Goal: Information Seeking & Learning: Learn about a topic

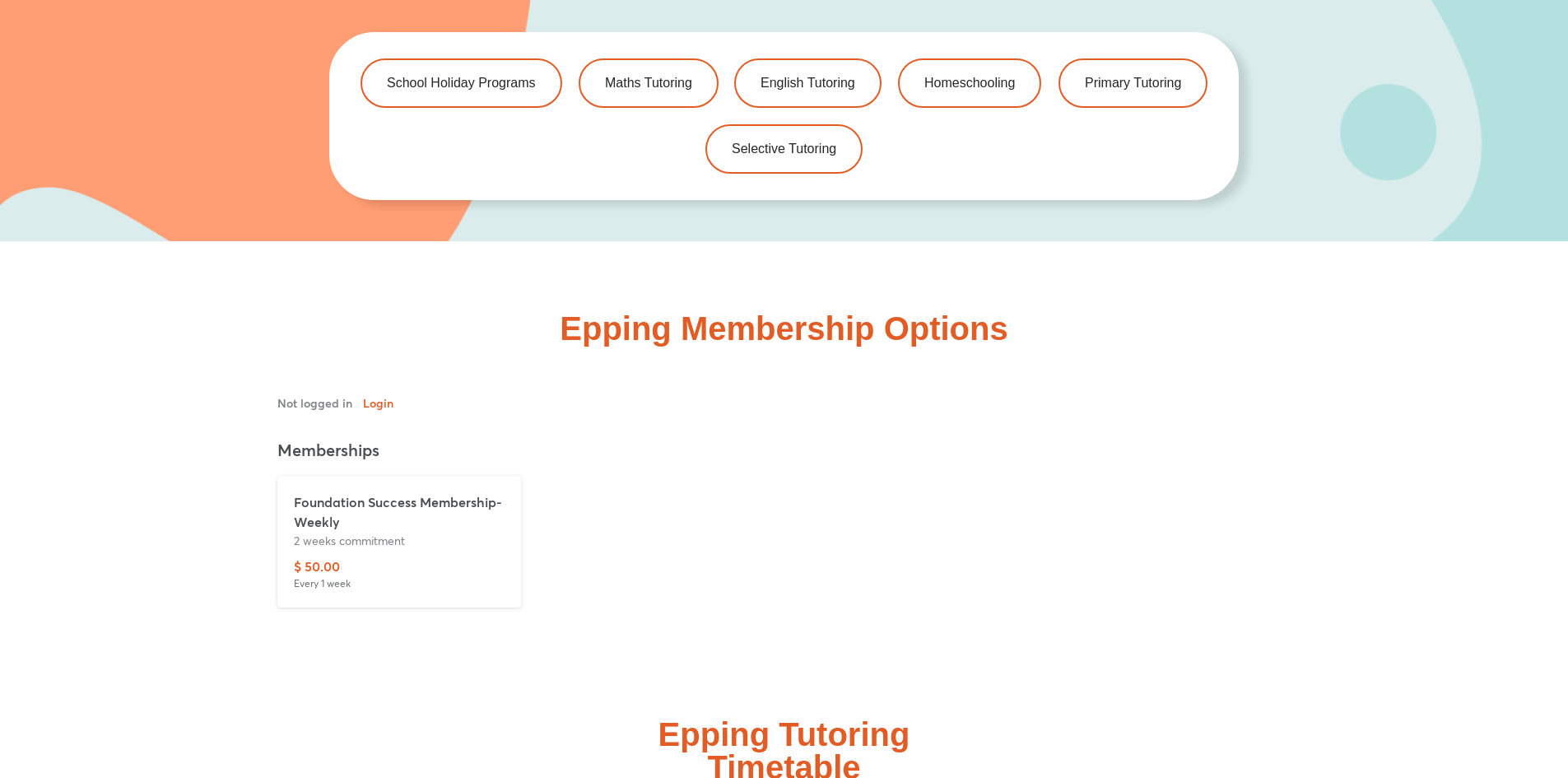
scroll to position [3458, 0]
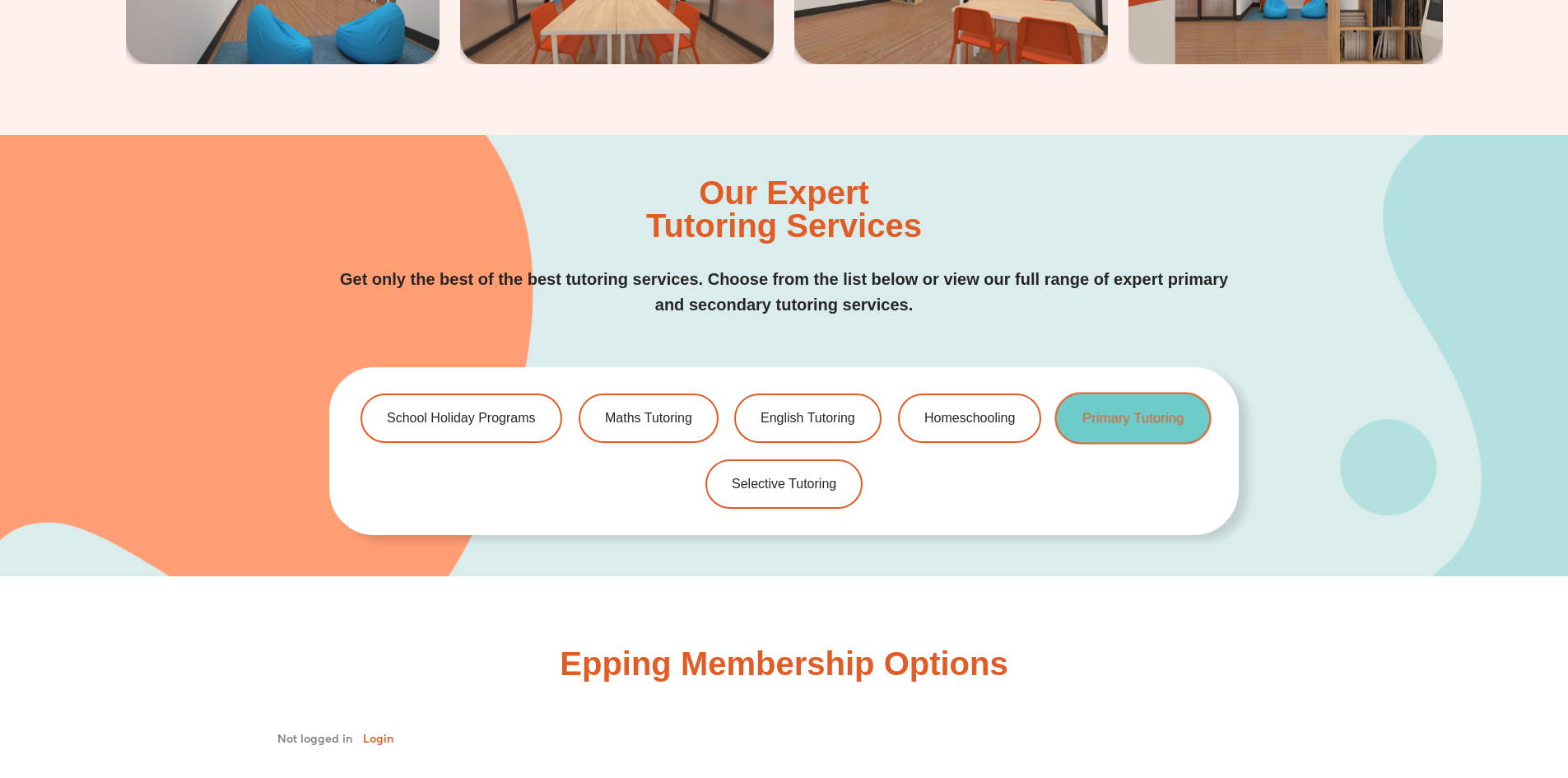
click at [1133, 420] on span "Primary Tutoring" at bounding box center [1133, 418] width 102 height 14
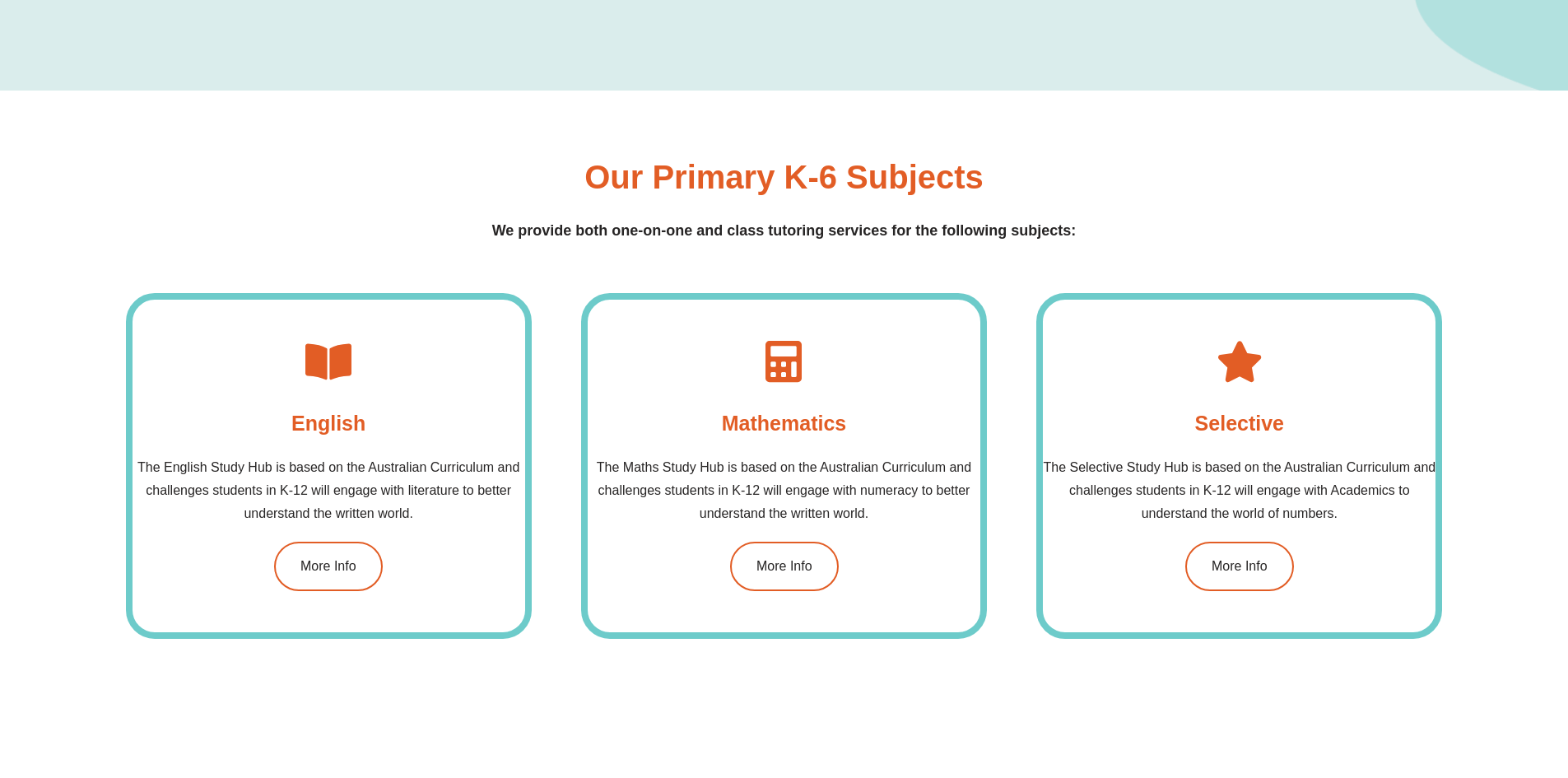
scroll to position [1564, 0]
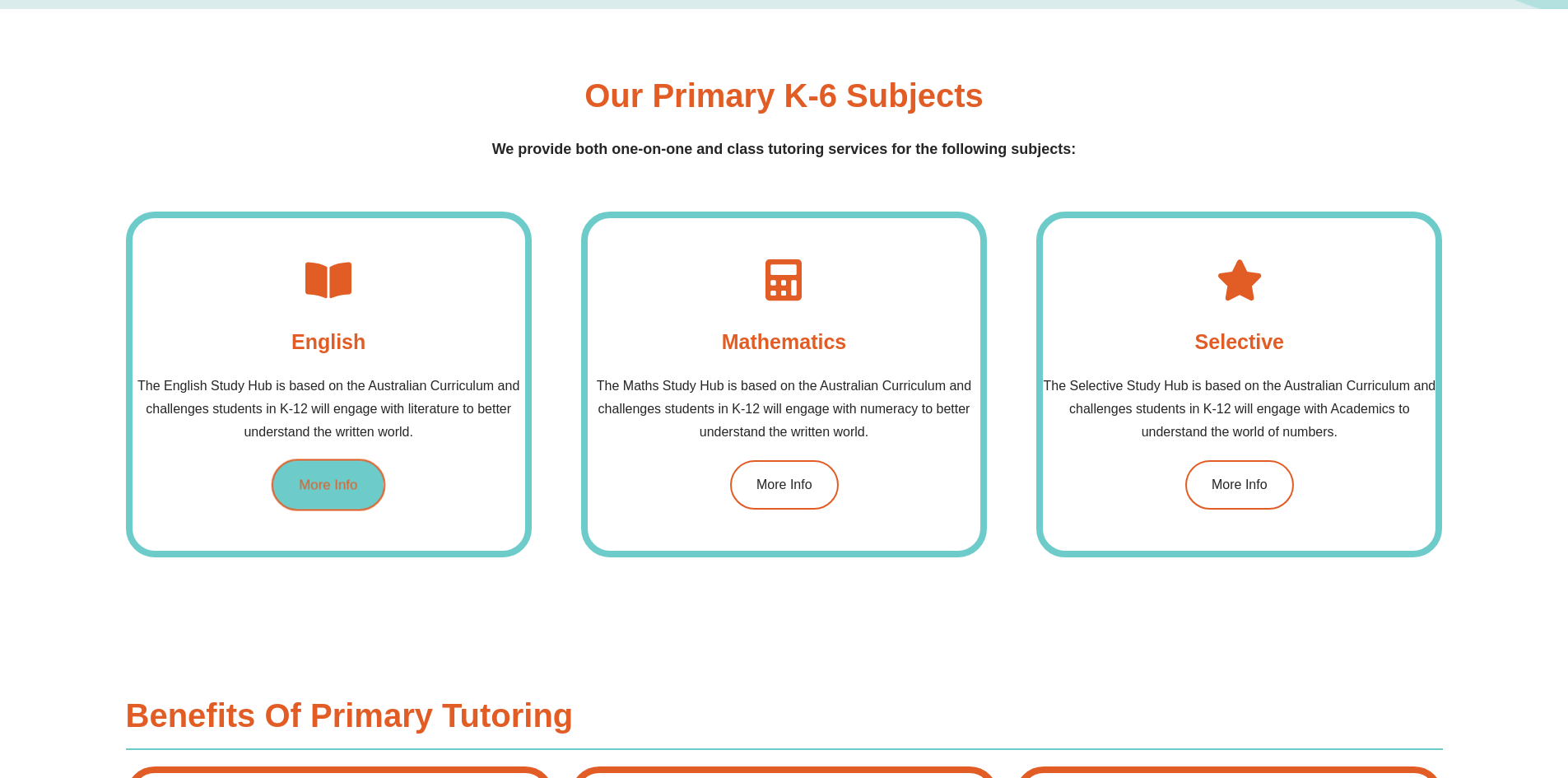
click at [314, 480] on span "More Info" at bounding box center [329, 485] width 59 height 14
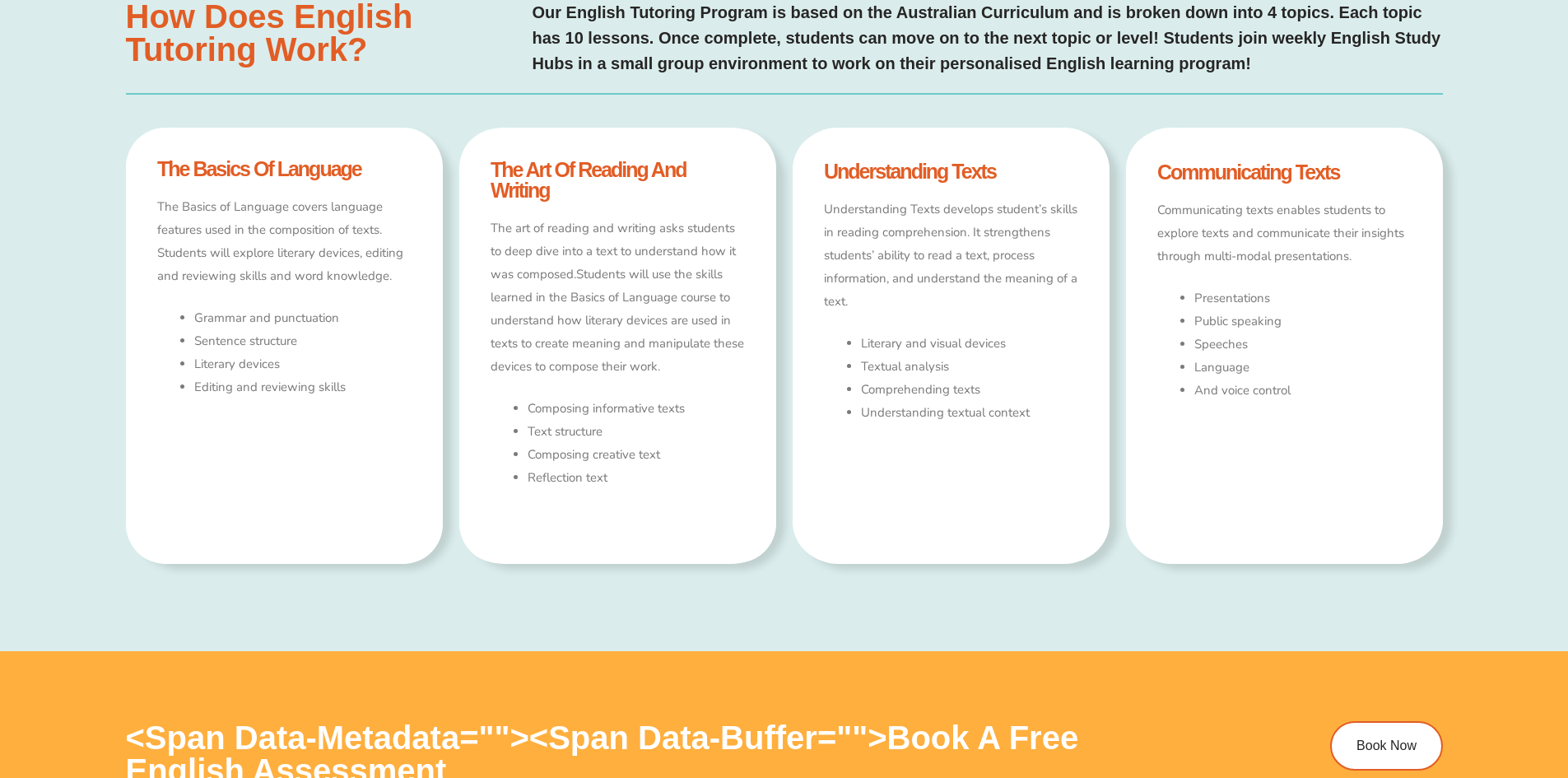
type input "*"
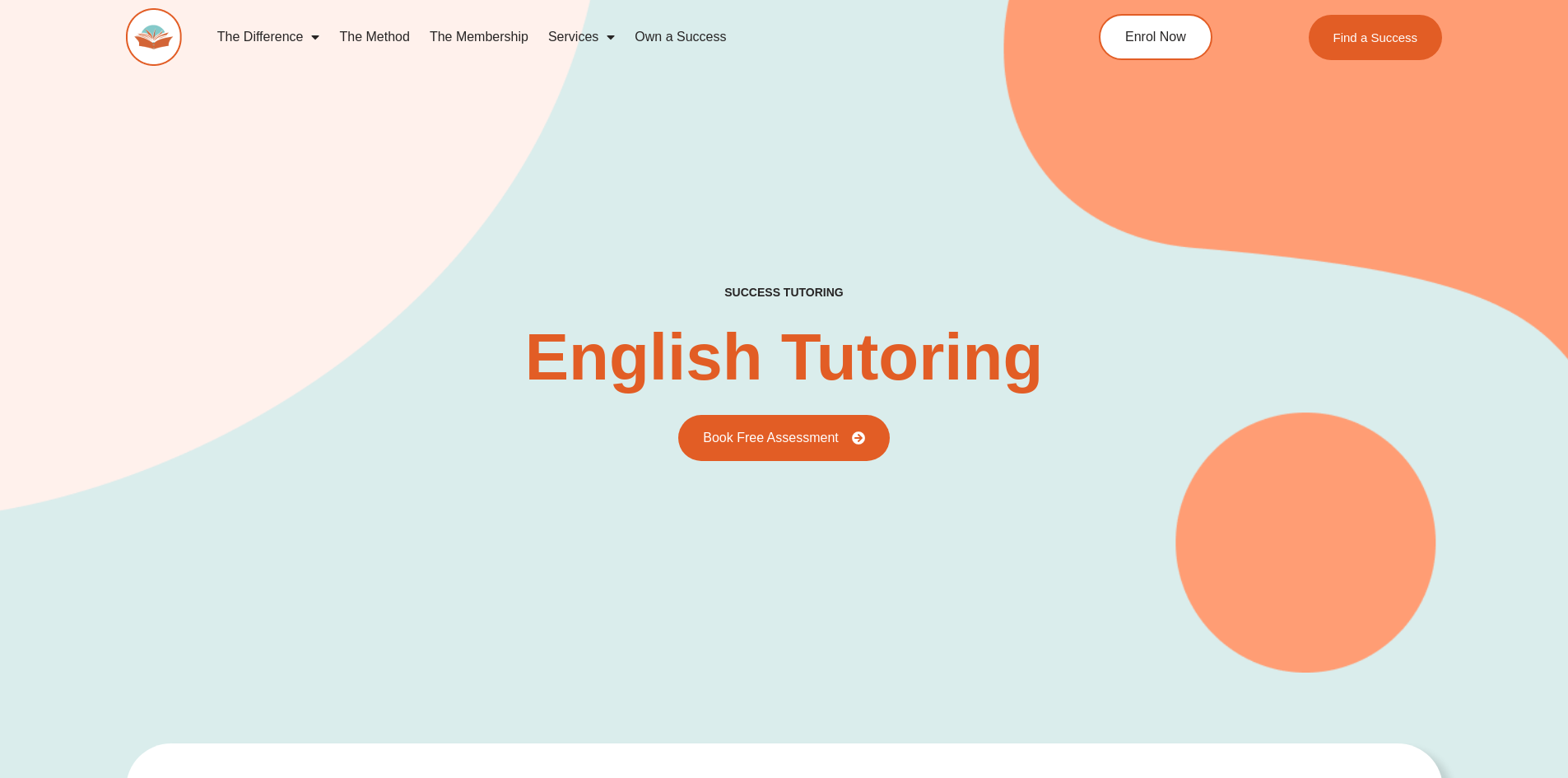
click at [475, 38] on link "The Membership" at bounding box center [479, 37] width 118 height 38
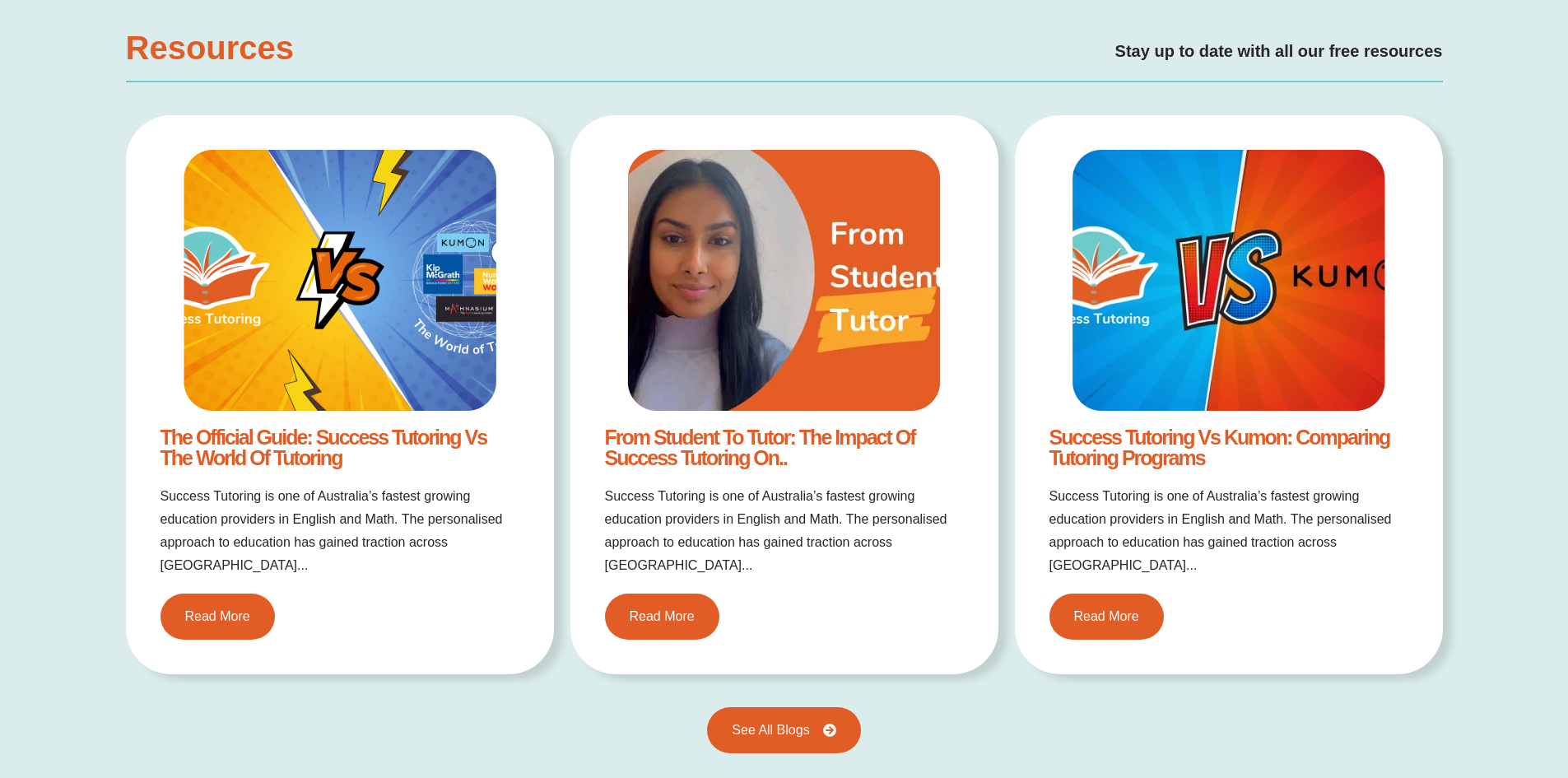
scroll to position [3376, 0]
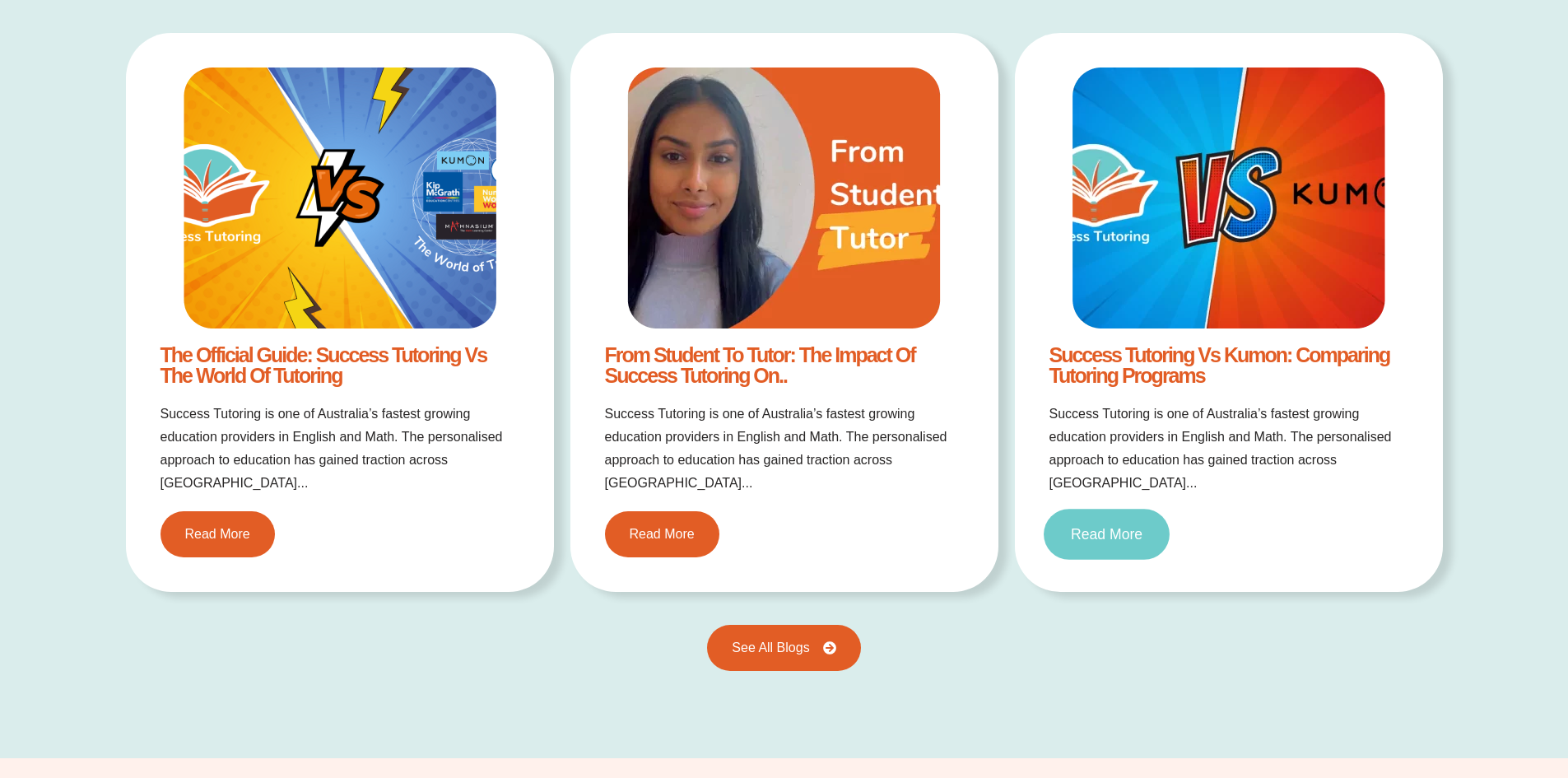
click at [1089, 525] on link "Read More" at bounding box center [1107, 535] width 126 height 51
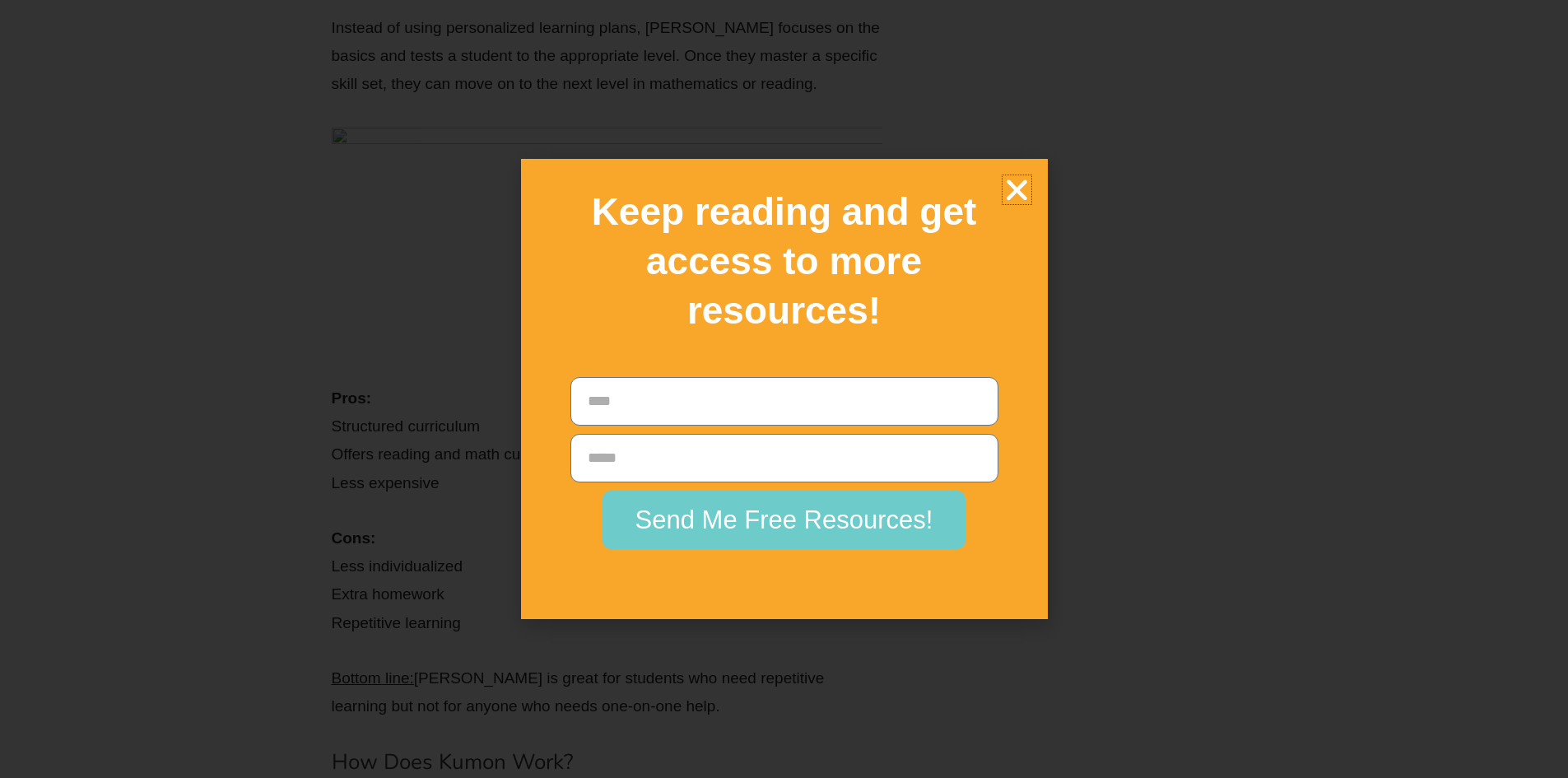
scroll to position [4529, 0]
click at [1019, 186] on icon "Close" at bounding box center [1017, 190] width 29 height 29
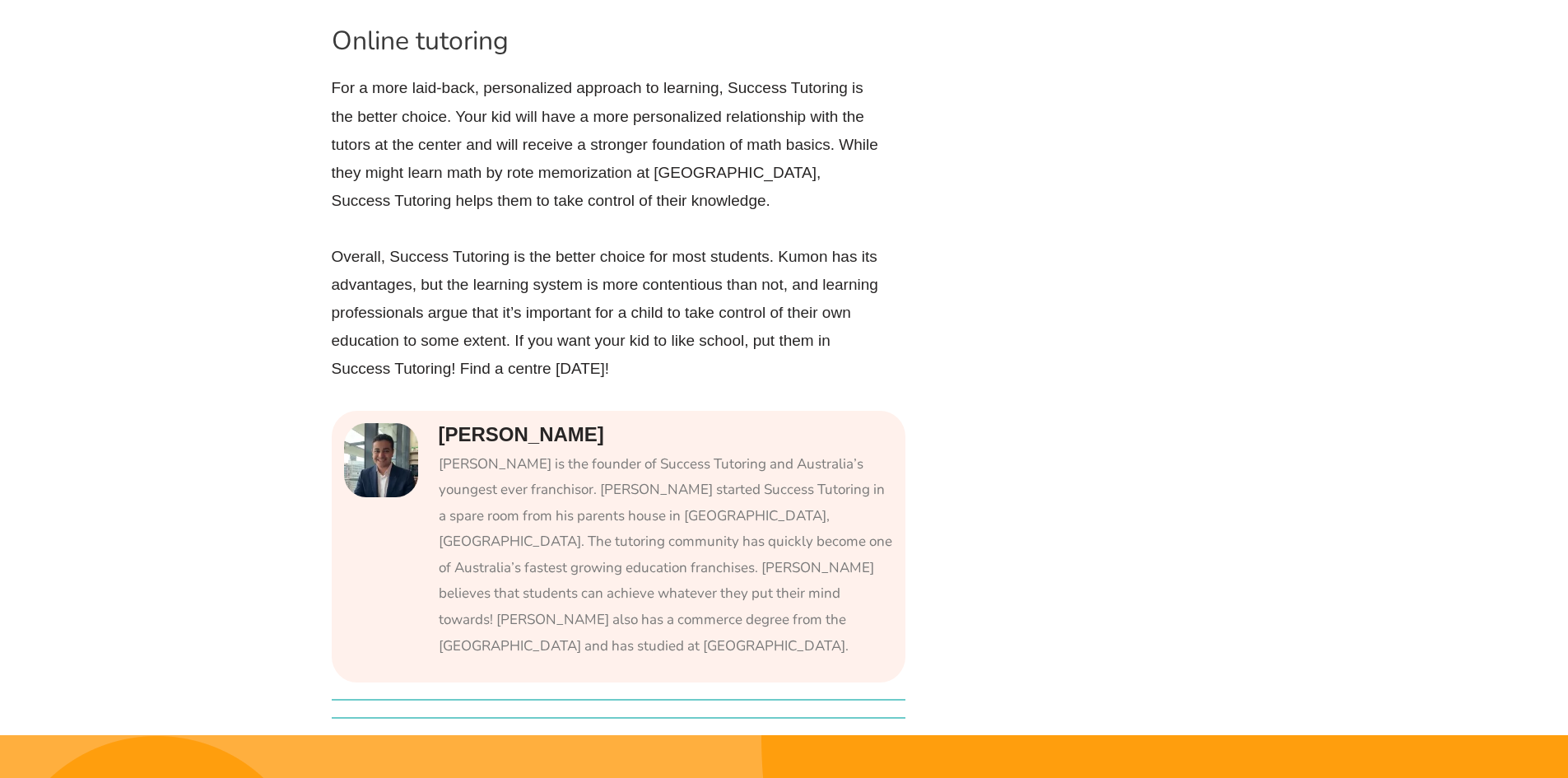
scroll to position [7821, 0]
